Goal: Task Accomplishment & Management: Manage account settings

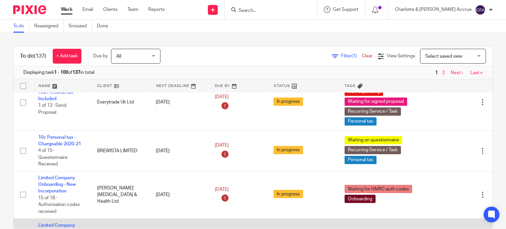
scroll to position [66, 0]
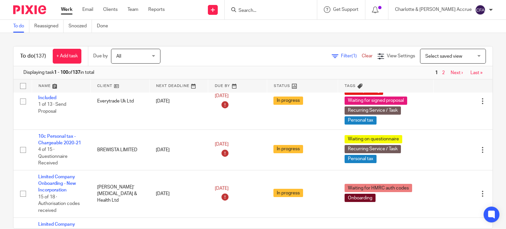
click at [290, 9] on input "Search" at bounding box center [267, 11] width 59 height 6
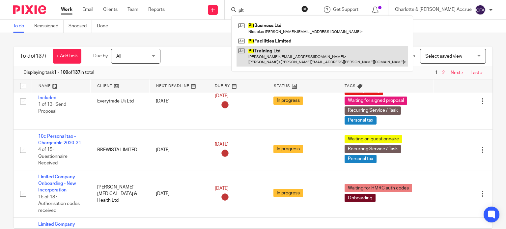
type input "plt"
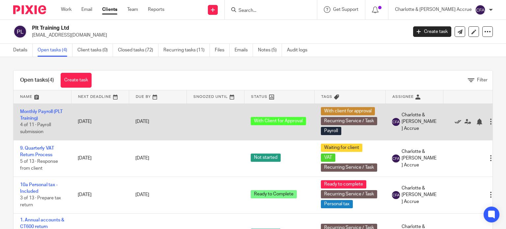
click at [457, 122] on icon at bounding box center [458, 122] width 7 height 7
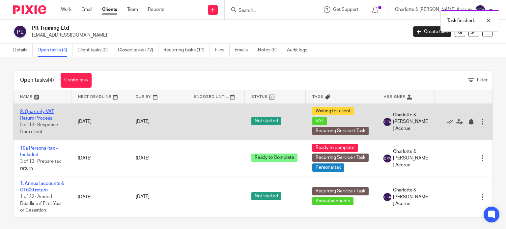
drag, startPoint x: 34, startPoint y: 114, endPoint x: 41, endPoint y: 112, distance: 7.1
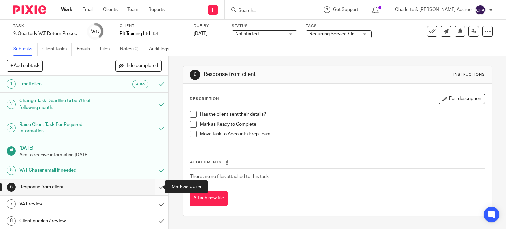
click at [154, 188] on input "submit" at bounding box center [84, 187] width 168 height 16
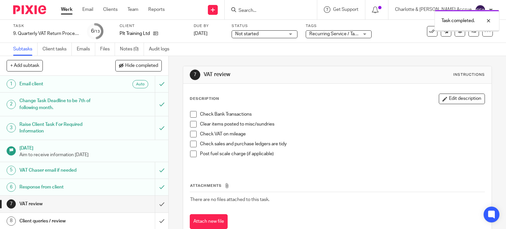
click at [344, 31] on div "Task completed." at bounding box center [376, 19] width 247 height 25
click at [347, 34] on span "Recurring Service / Task + 2" at bounding box center [338, 34] width 57 height 5
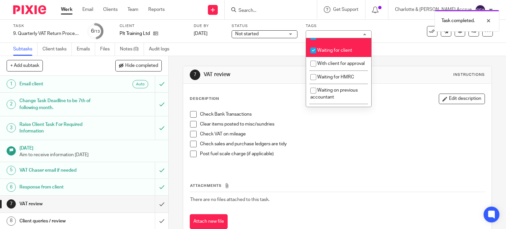
click at [335, 53] on span "Waiting for client" at bounding box center [334, 50] width 35 height 5
checkbox input "false"
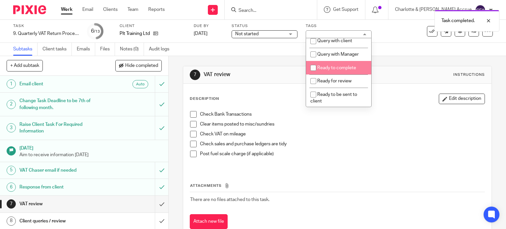
scroll to position [231, 0]
click at [333, 71] on span "Ready to complete" at bounding box center [336, 68] width 39 height 5
checkbox input "true"
click at [269, 60] on div "7 VAT review Instructions Description Edit description Check Bank Transactions …" at bounding box center [338, 152] width 310 height 193
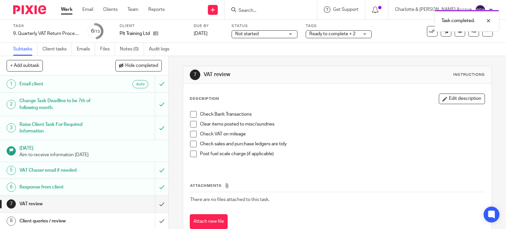
click at [278, 34] on span "Not started" at bounding box center [259, 34] width 49 height 7
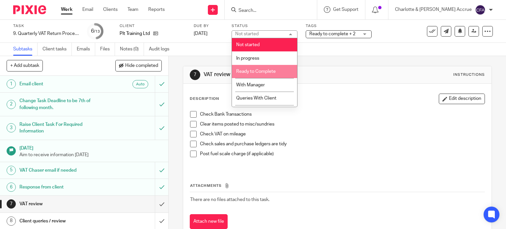
click at [265, 73] on span "Ready to Complete" at bounding box center [256, 71] width 40 height 5
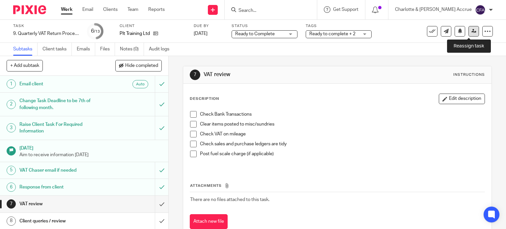
click at [469, 28] on link at bounding box center [474, 31] width 11 height 11
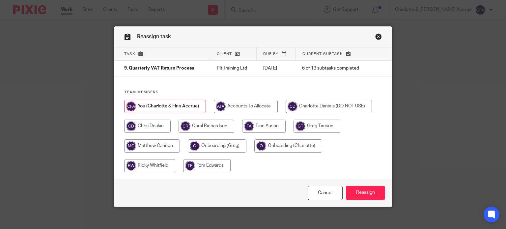
click at [235, 107] on input "radio" at bounding box center [246, 106] width 64 height 13
radio input "true"
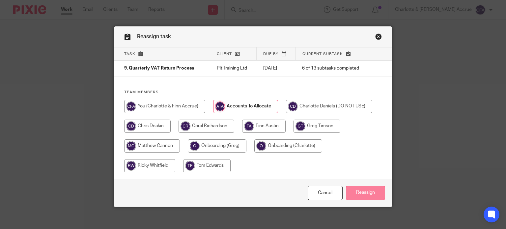
click at [370, 193] on input "Reassign" at bounding box center [365, 193] width 39 height 14
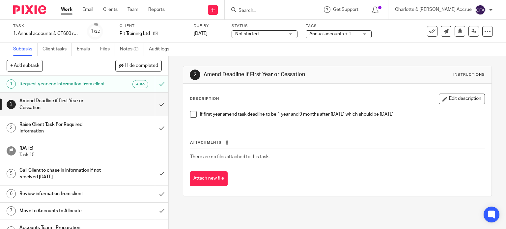
click at [338, 32] on span "Annual accounts + 1" at bounding box center [331, 34] width 42 height 5
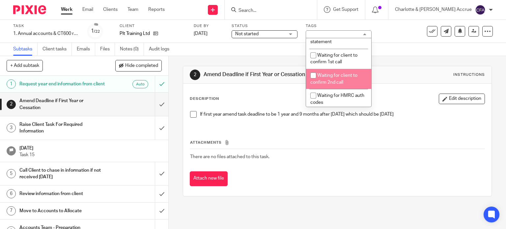
scroll to position [457, 0]
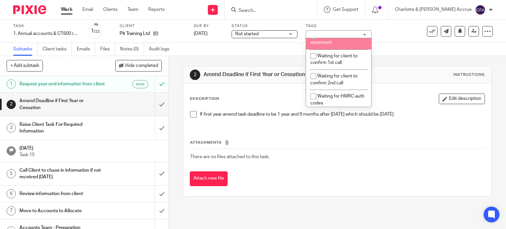
click at [335, 49] on li "Waiting for bank statement" at bounding box center [338, 39] width 65 height 20
checkbox input "true"
click at [240, 64] on div "2 Amend Deadline if First Year or Cessation Instructions Description Edit descr…" at bounding box center [338, 131] width 310 height 150
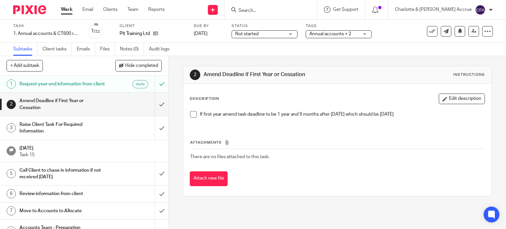
click at [294, 33] on div "Not started Not started" at bounding box center [265, 34] width 66 height 8
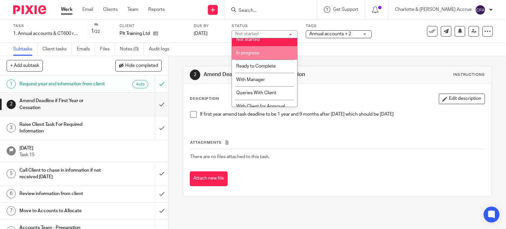
scroll to position [0, 0]
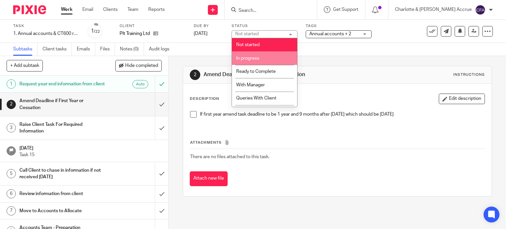
click at [214, 69] on div "2 Amend Deadline if First Year or Cessation Instructions" at bounding box center [337, 74] width 309 height 17
